Goal: Find specific page/section

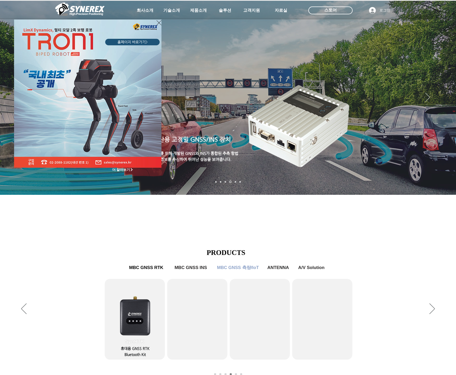
click at [443, 224] on div "LimX Dinamics" at bounding box center [228, 187] width 456 height 375
click at [156, 22] on icon "사이트로 돌아가기" at bounding box center [158, 23] width 5 height 7
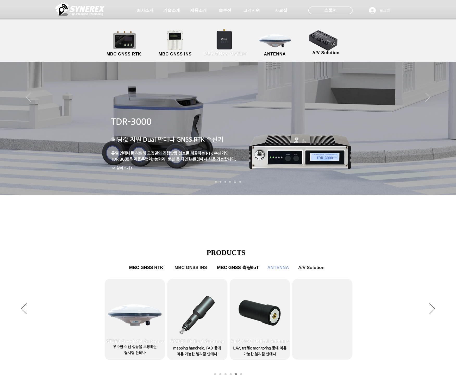
click at [228, 44] on link "MBC GNSS 측량/IoT" at bounding box center [225, 43] width 51 height 27
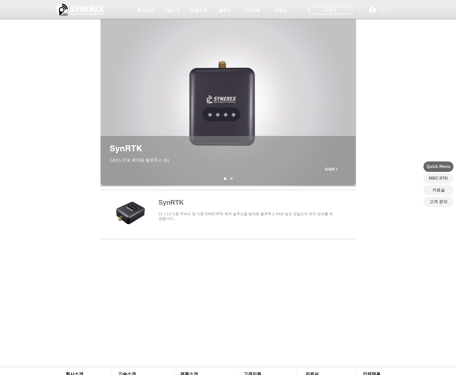
click at [300, 212] on span "main content" at bounding box center [228, 213] width 255 height 48
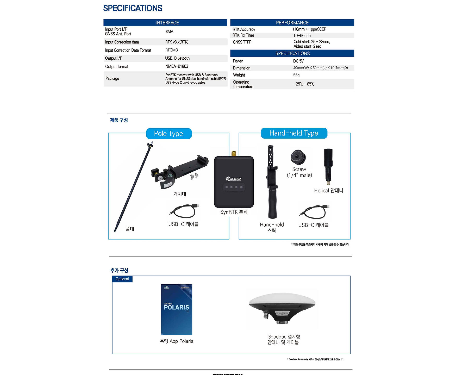
scroll to position [1319, 0]
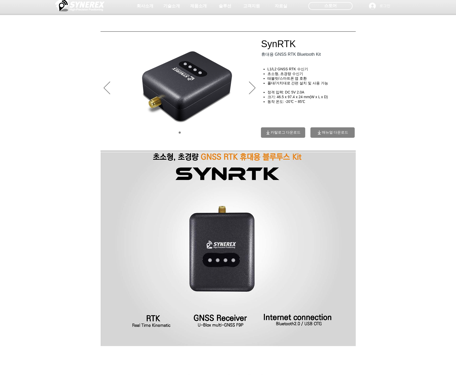
scroll to position [0, 0]
